Goal: Transaction & Acquisition: Subscribe to service/newsletter

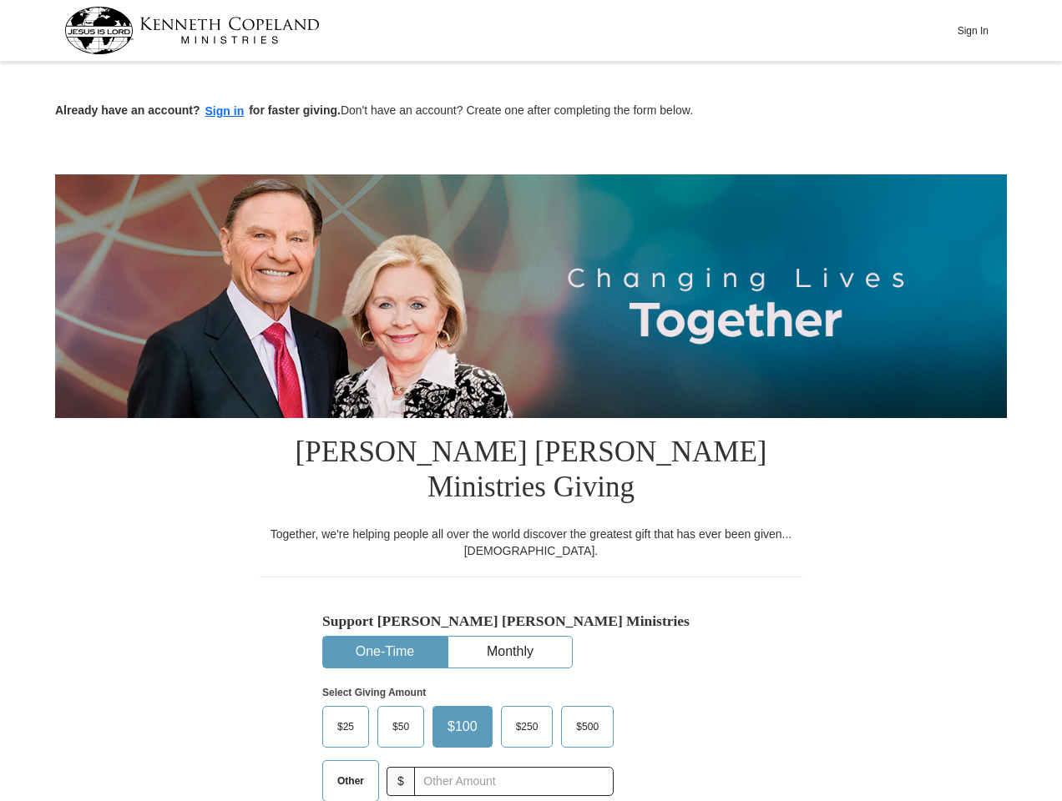
click at [531, 401] on img at bounding box center [531, 296] width 952 height 244
click at [973, 30] on button "Sign In" at bounding box center [973, 31] width 50 height 26
click at [225, 111] on button "Sign in" at bounding box center [224, 111] width 49 height 19
click at [385, 637] on button "One-Time" at bounding box center [385, 652] width 124 height 31
click at [510, 637] on button "Monthly" at bounding box center [510, 652] width 124 height 31
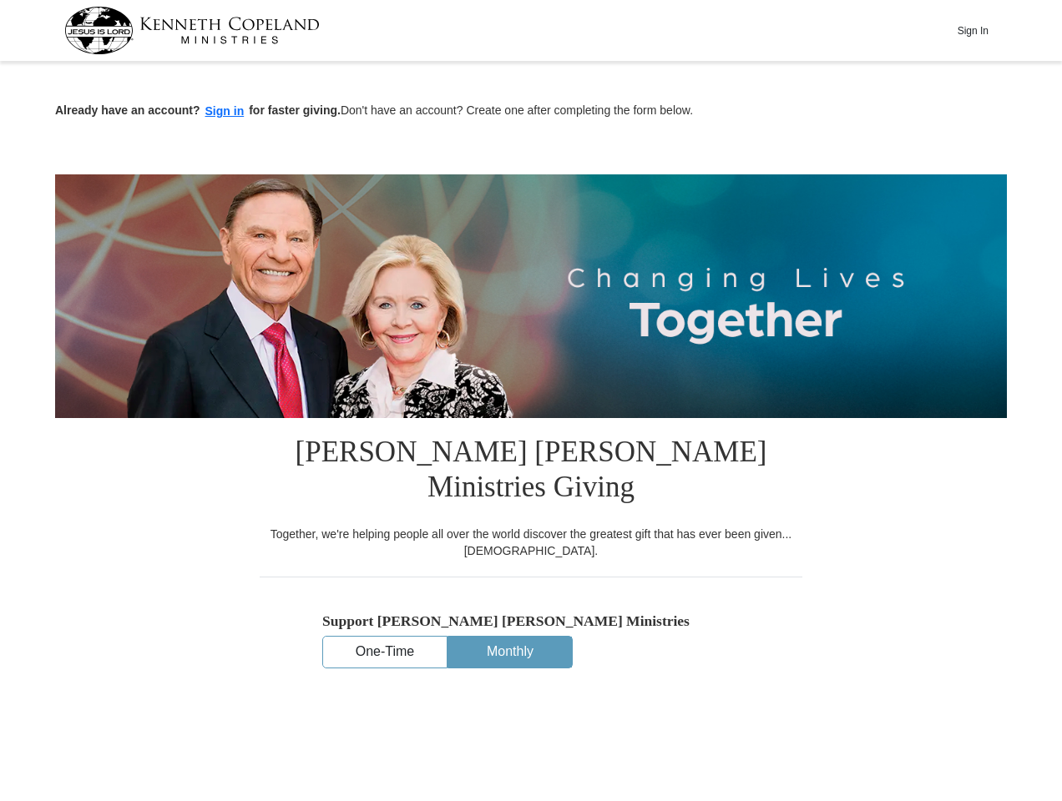
click at [513, 767] on input "text" at bounding box center [501, 781] width 209 height 29
